Goal: Task Accomplishment & Management: Use online tool/utility

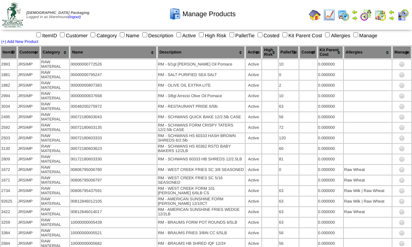
scroll to position [902, 0]
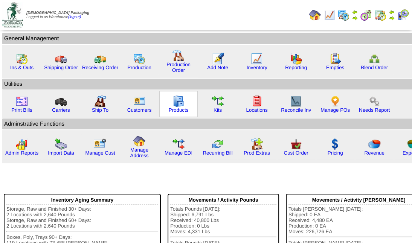
click at [173, 104] on img at bounding box center [178, 101] width 12 height 12
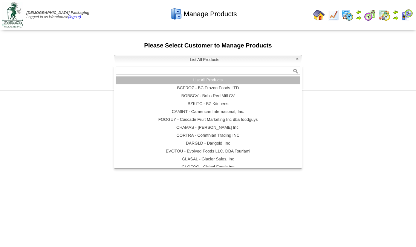
click at [298, 58] on b at bounding box center [298, 60] width 7 height 10
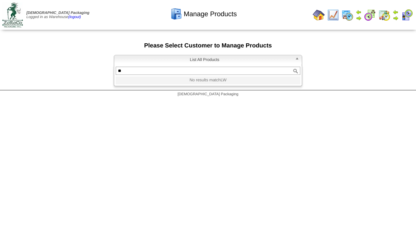
type input "*"
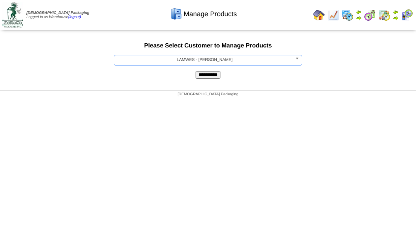
click at [195, 71] on input "**********" at bounding box center [207, 75] width 25 height 8
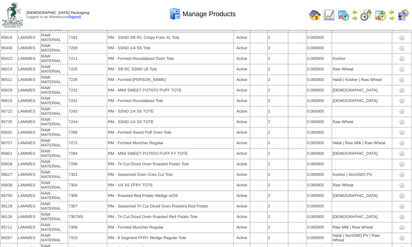
scroll to position [4245, 0]
